Goal: Download file/media

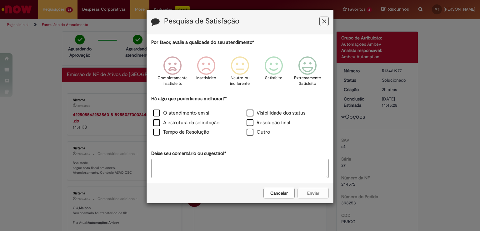
click at [325, 24] on icon "Feedback" at bounding box center [324, 21] width 4 height 7
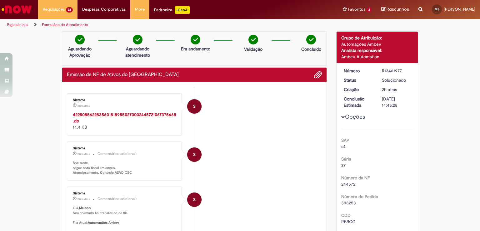
click at [145, 115] on strong "42250856228356018189550270002445721067375668.zip" at bounding box center [124, 118] width 103 height 12
click at [168, 115] on strong "42250856228356018189550270002445721067375668.zip" at bounding box center [124, 118] width 103 height 12
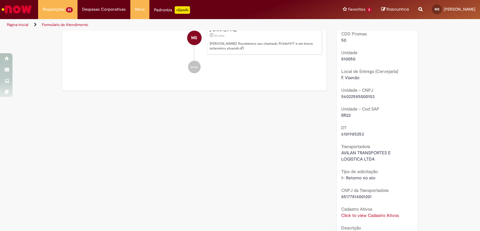
scroll to position [375, 0]
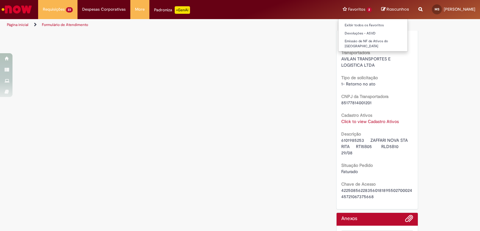
drag, startPoint x: 353, startPoint y: 27, endPoint x: 354, endPoint y: 12, distance: 15.0
click at [354, 12] on li "Favoritos 2 Exibir todos os Favoritos Devoluções - ASVD Emissão de NF de Ativos…" at bounding box center [357, 9] width 38 height 19
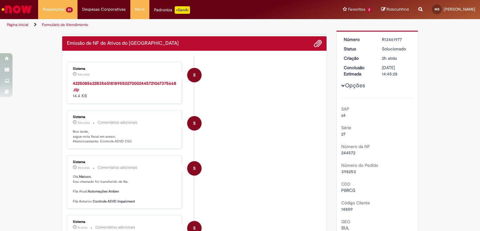
scroll to position [0, 0]
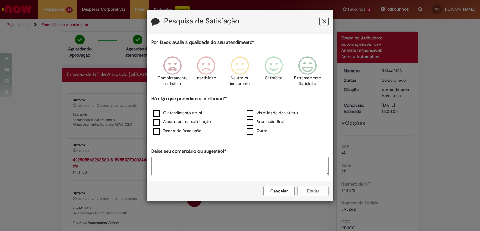
click at [324, 18] on icon "Feedback" at bounding box center [324, 21] width 4 height 7
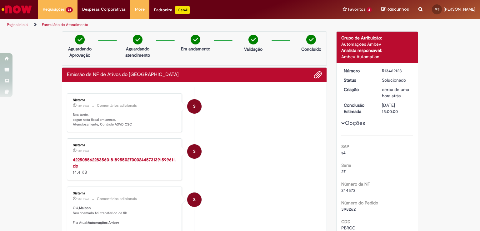
click at [134, 158] on strong "42250856228356018189550270002445731391599611.zip" at bounding box center [124, 163] width 103 height 12
